Goal: Task Accomplishment & Management: Manage account settings

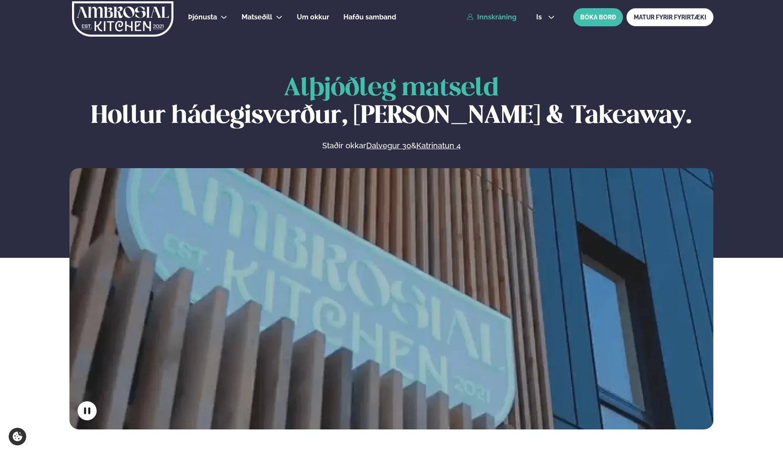
click at [491, 16] on link "Innskráning" at bounding box center [492, 17] width 50 height 8
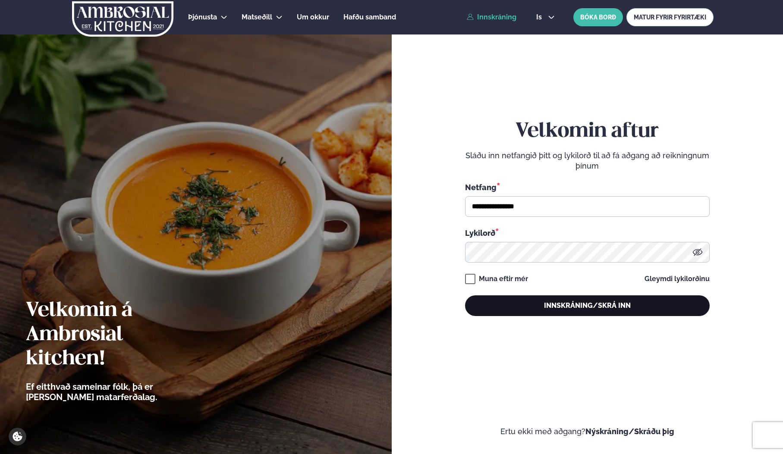
click at [504, 304] on button "Innskráning/Skrá inn" at bounding box center [587, 306] width 245 height 21
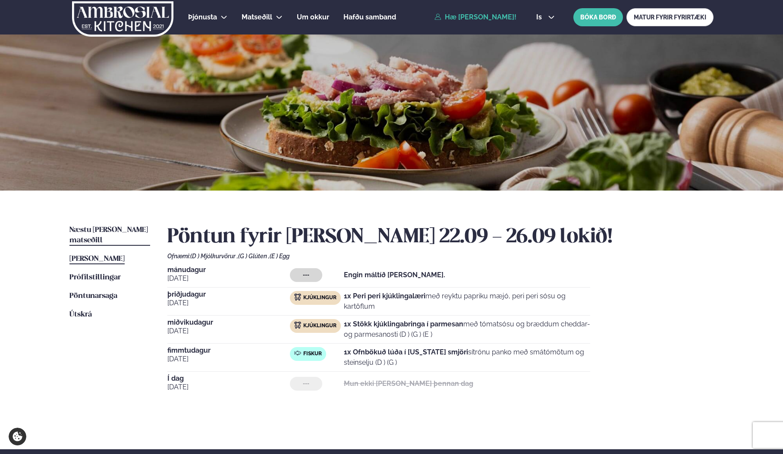
click at [89, 226] on link "Næstu [PERSON_NAME] matseðill Næsta vika" at bounding box center [109, 235] width 81 height 21
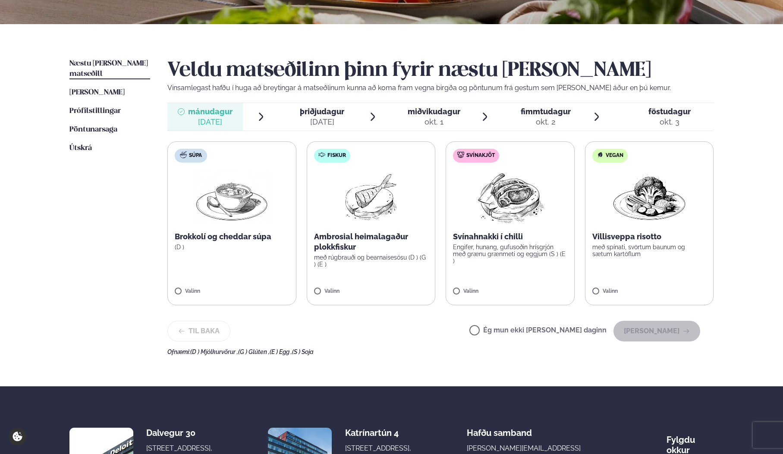
scroll to position [168, 0]
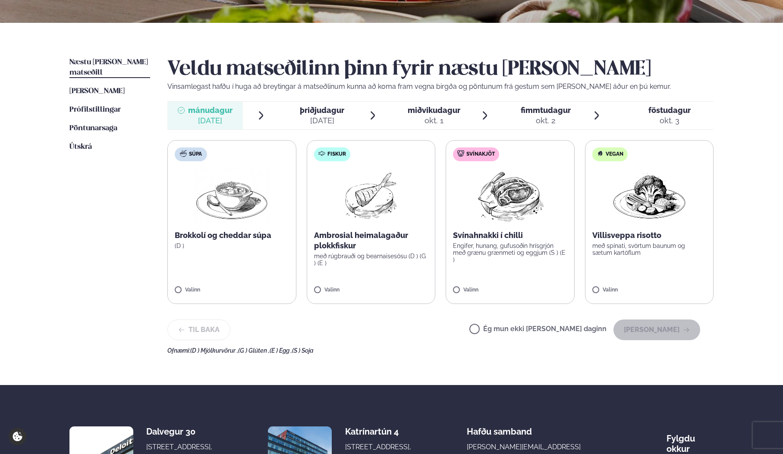
click at [344, 283] on label "Fiskur Ambrosial heimalagaður plokkfiskur með rúgbrauði og bearnaisesósu (D ) (…" at bounding box center [371, 222] width 129 height 164
click at [661, 331] on button "[PERSON_NAME]" at bounding box center [657, 330] width 87 height 21
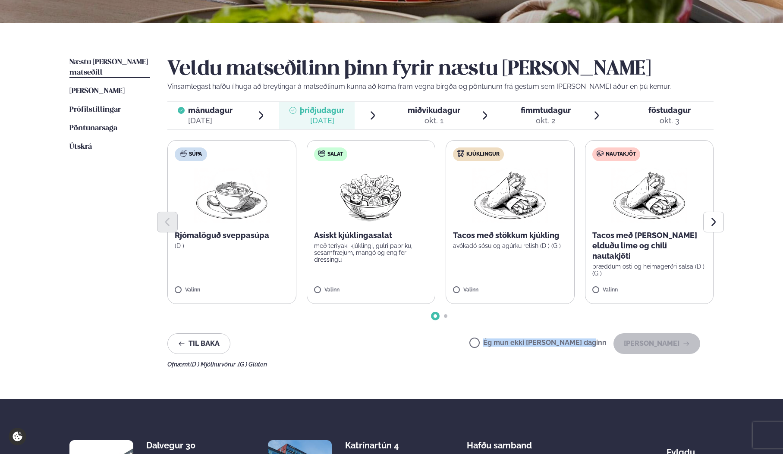
drag, startPoint x: 374, startPoint y: 352, endPoint x: 379, endPoint y: 345, distance: 8.6
click at [379, 345] on div "Til baka Ég mun ekki [PERSON_NAME] daginn [PERSON_NAME]" at bounding box center [433, 344] width 533 height 21
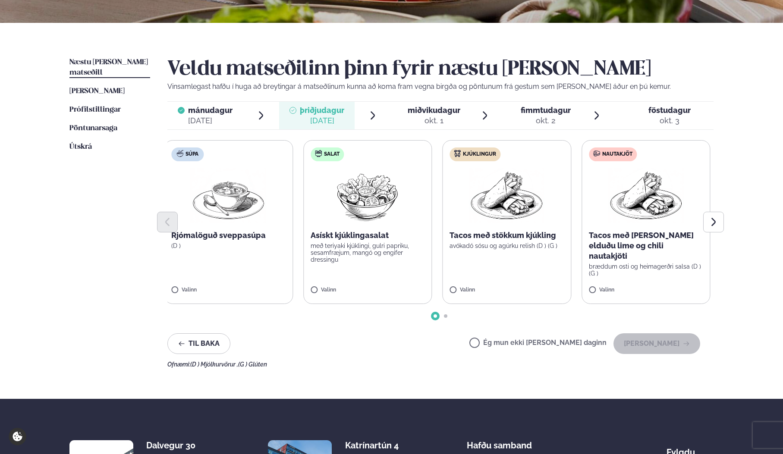
click at [499, 273] on label "Kjúklingur Tacos með stökkum kjúkling avókadó sósu og agúrku relish (D ) (G ) V…" at bounding box center [506, 222] width 129 height 164
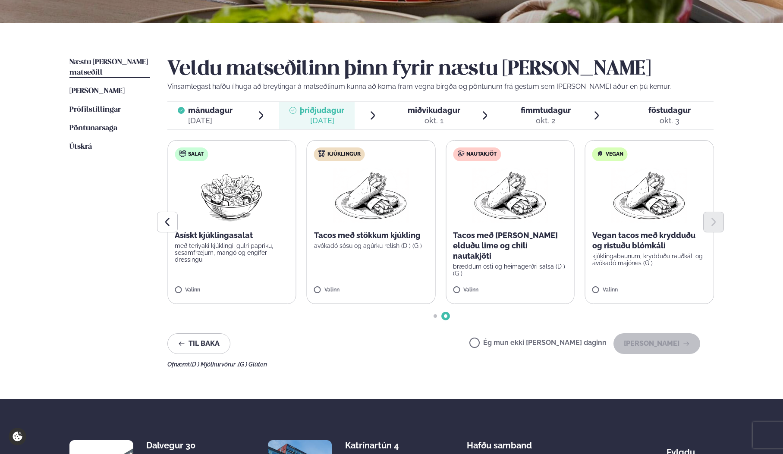
click at [384, 240] on p "Tacos með stökkum kjúkling" at bounding box center [371, 235] width 114 height 10
click at [662, 348] on button "[PERSON_NAME]" at bounding box center [657, 344] width 87 height 21
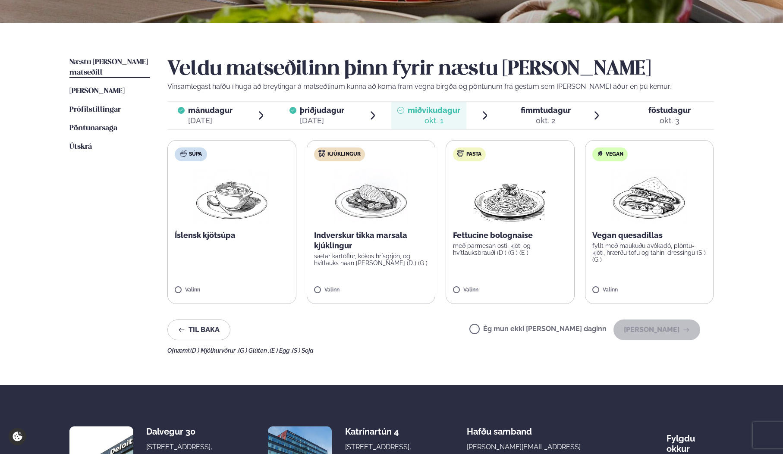
click at [387, 258] on p "sætar kartöflur, kókos hrísgrjón, og hvítlauks naan [PERSON_NAME] (D ) (G )" at bounding box center [371, 260] width 114 height 14
click at [666, 330] on button "[PERSON_NAME]" at bounding box center [657, 330] width 87 height 21
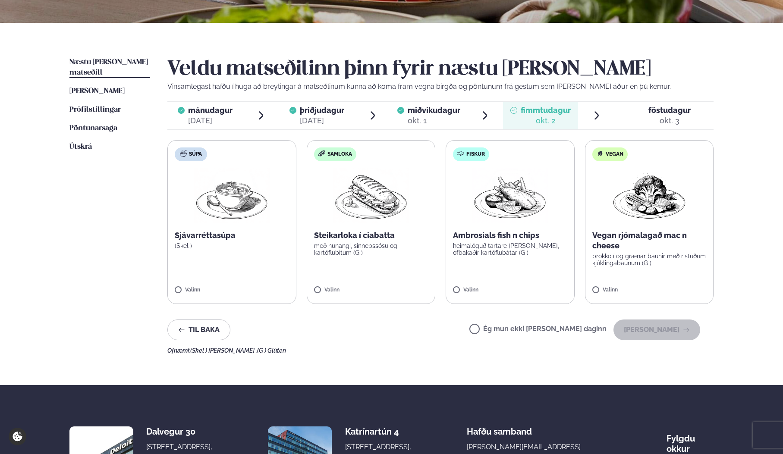
click at [380, 246] on p "með hunangi, sinnepssósu og kartöflubitum (G )" at bounding box center [371, 249] width 114 height 14
click at [648, 331] on button "[PERSON_NAME]" at bounding box center [657, 330] width 87 height 21
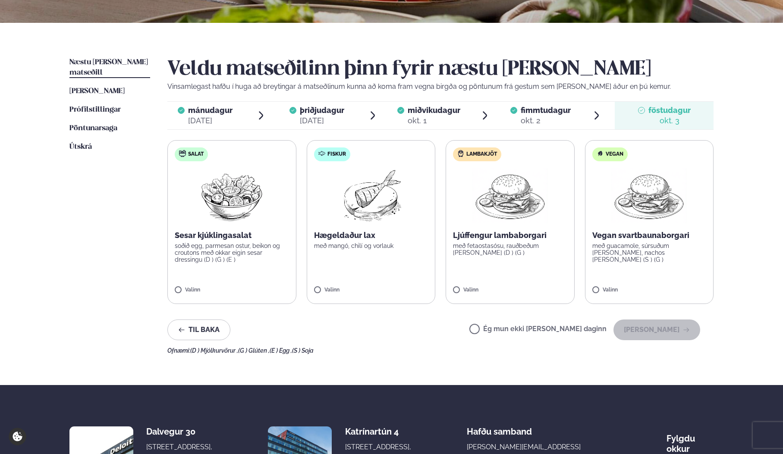
click at [561, 330] on label "Ég mun ekki [PERSON_NAME] daginn" at bounding box center [537, 330] width 137 height 9
click at [647, 333] on button "[PERSON_NAME]" at bounding box center [657, 330] width 87 height 21
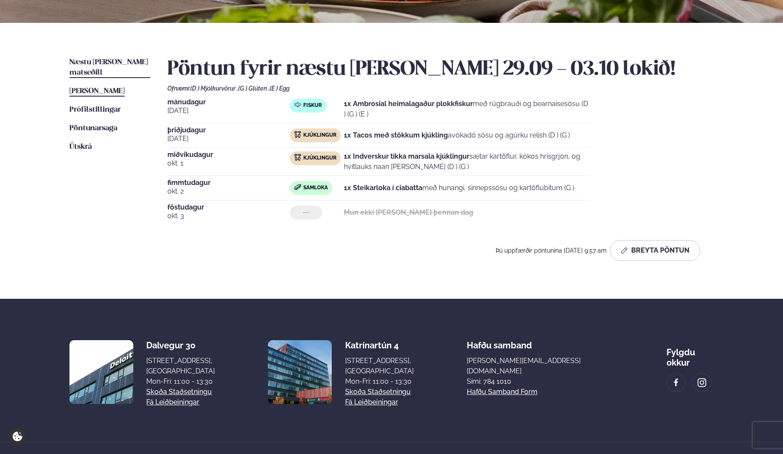
click at [103, 88] on span "[PERSON_NAME]" at bounding box center [96, 91] width 55 height 7
